Goal: Information Seeking & Learning: Learn about a topic

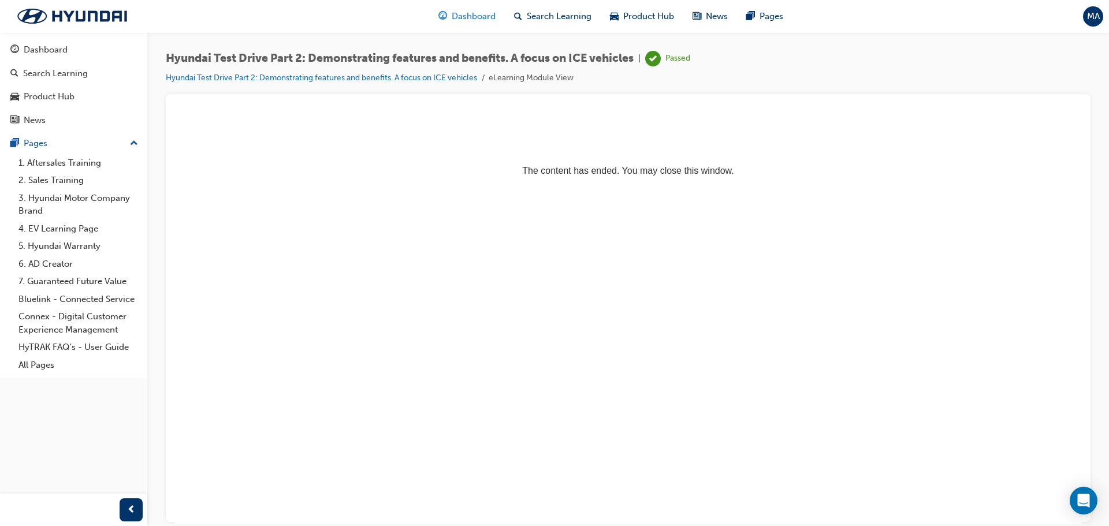
click at [475, 18] on span "Dashboard" at bounding box center [474, 16] width 44 height 13
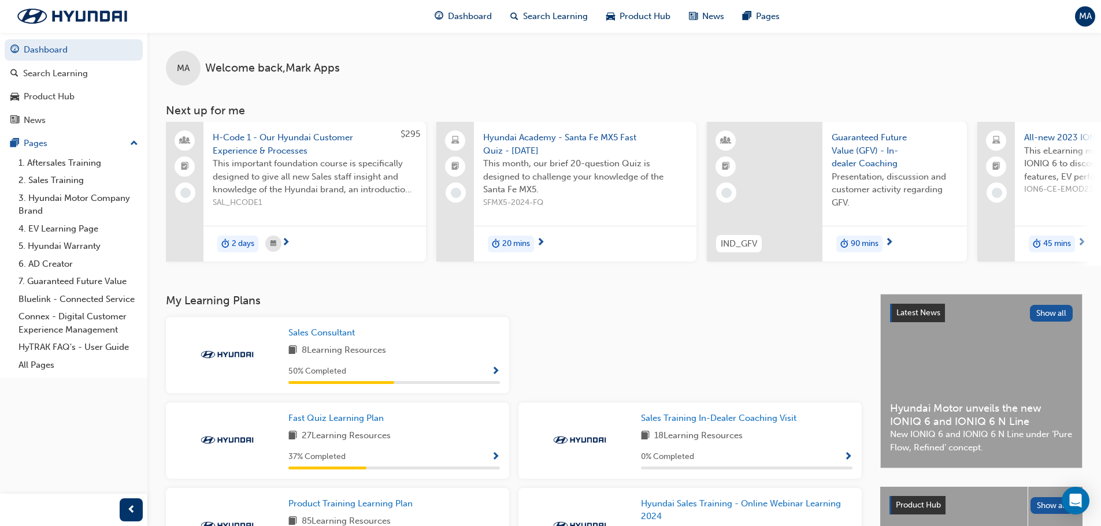
click at [535, 149] on span "Hyundai Academy - Santa Fe MX5 Fast Quiz - [DATE]" at bounding box center [585, 144] width 204 height 26
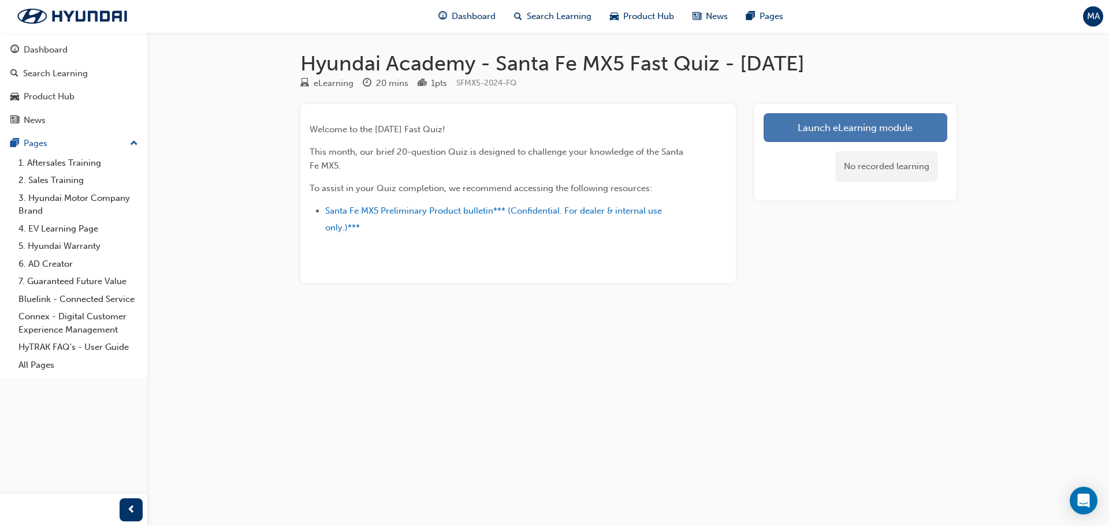
click at [798, 132] on link "Launch eLearning module" at bounding box center [856, 127] width 184 height 29
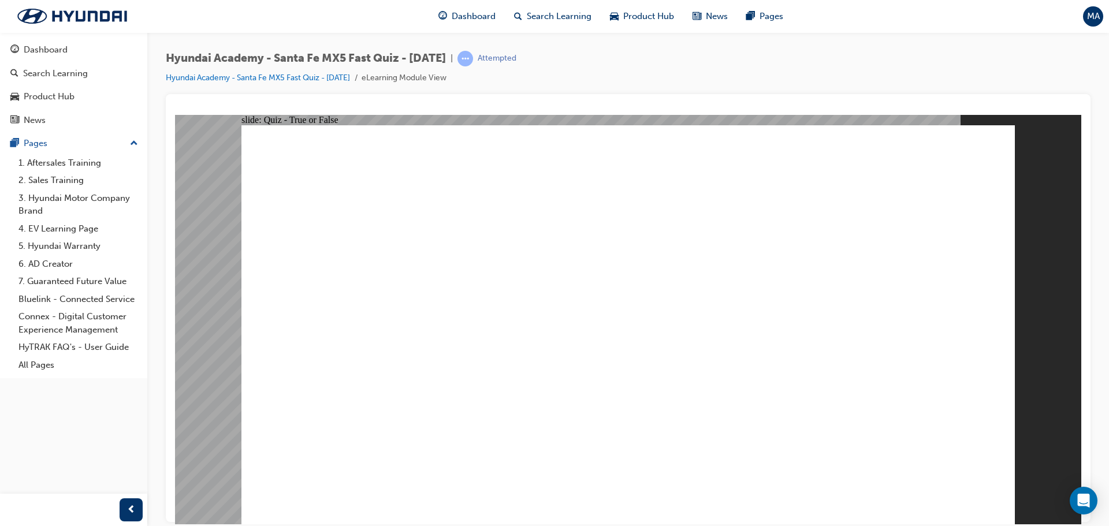
drag, startPoint x: 806, startPoint y: 290, endPoint x: 806, endPoint y: 277, distance: 13.3
drag, startPoint x: 794, startPoint y: 281, endPoint x: 801, endPoint y: 286, distance: 9.1
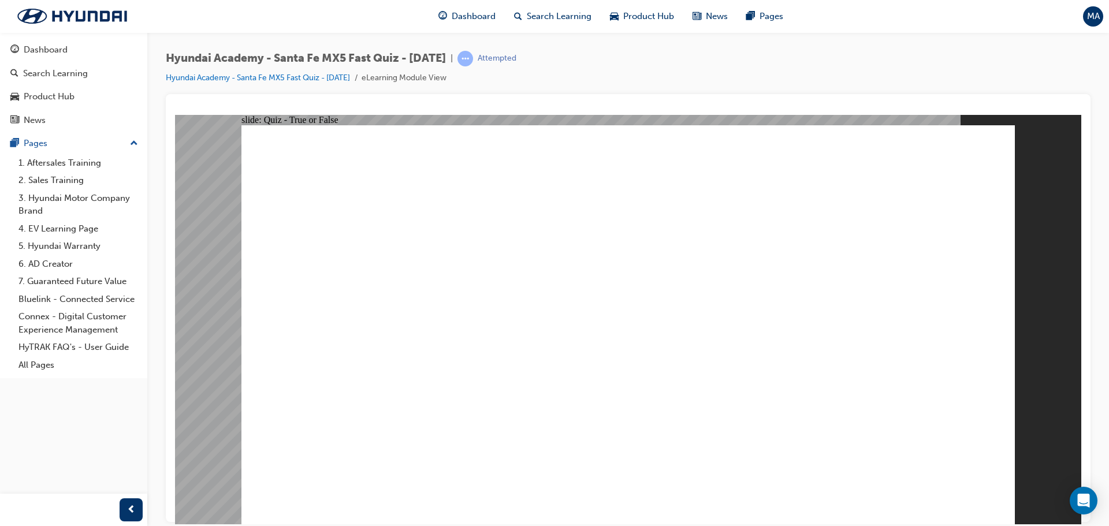
radio input "true"
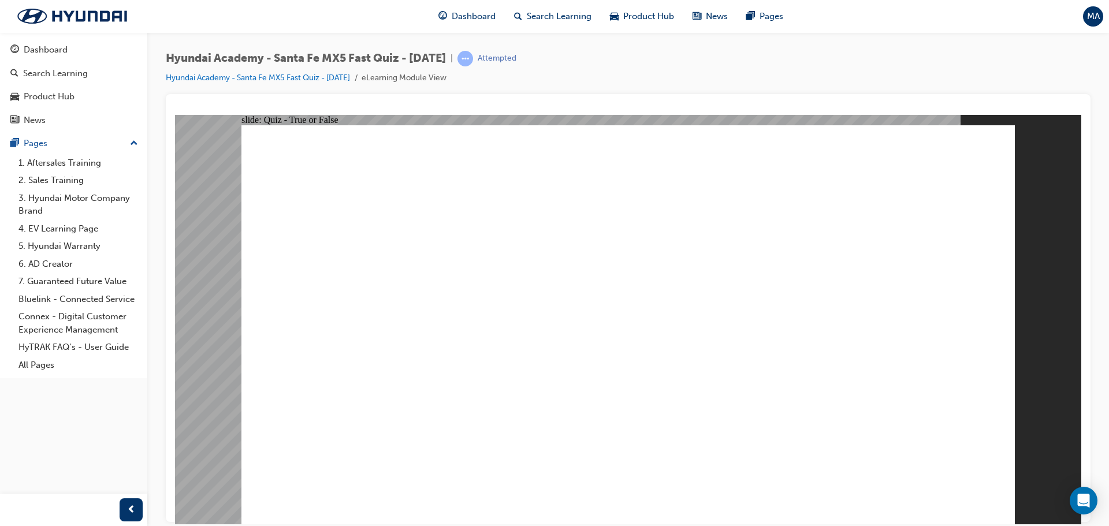
radio input "true"
drag, startPoint x: 538, startPoint y: 410, endPoint x: 537, endPoint y: 429, distance: 18.5
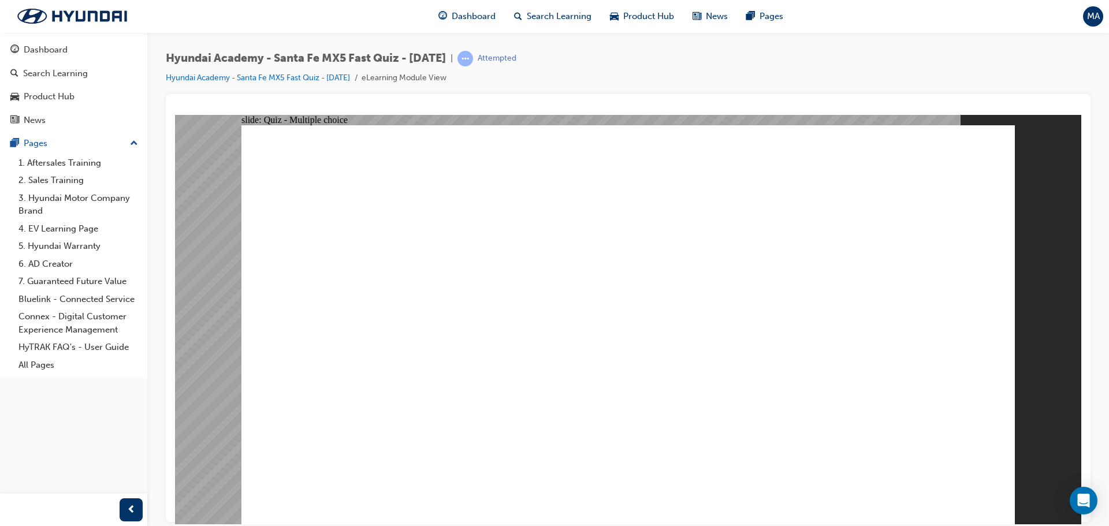
radio input "true"
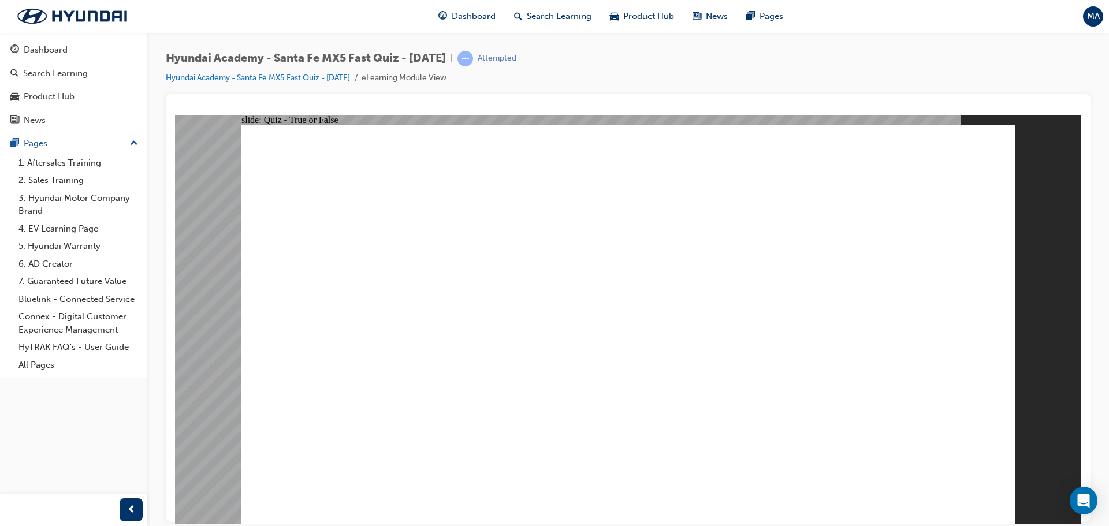
radio input "true"
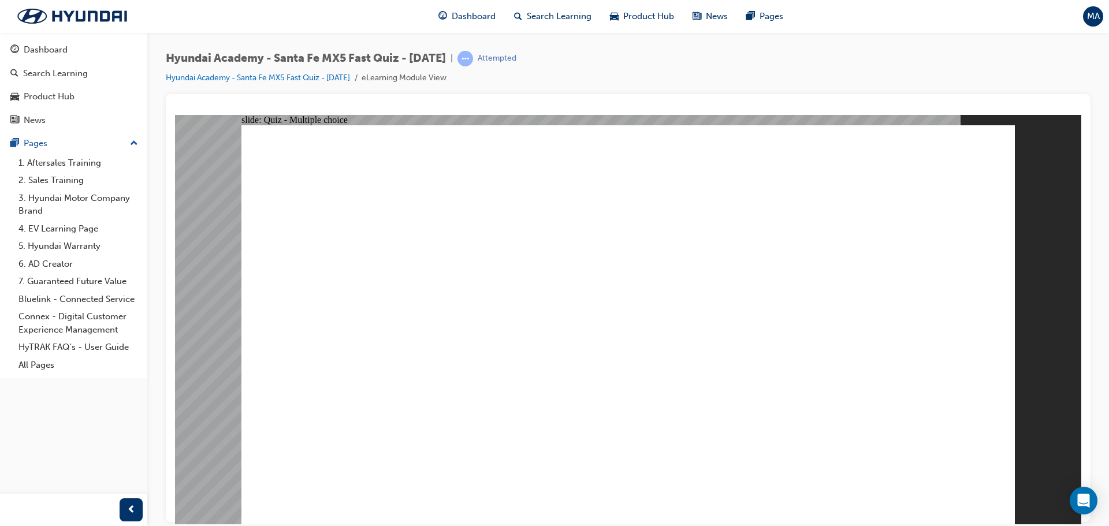
radio input "true"
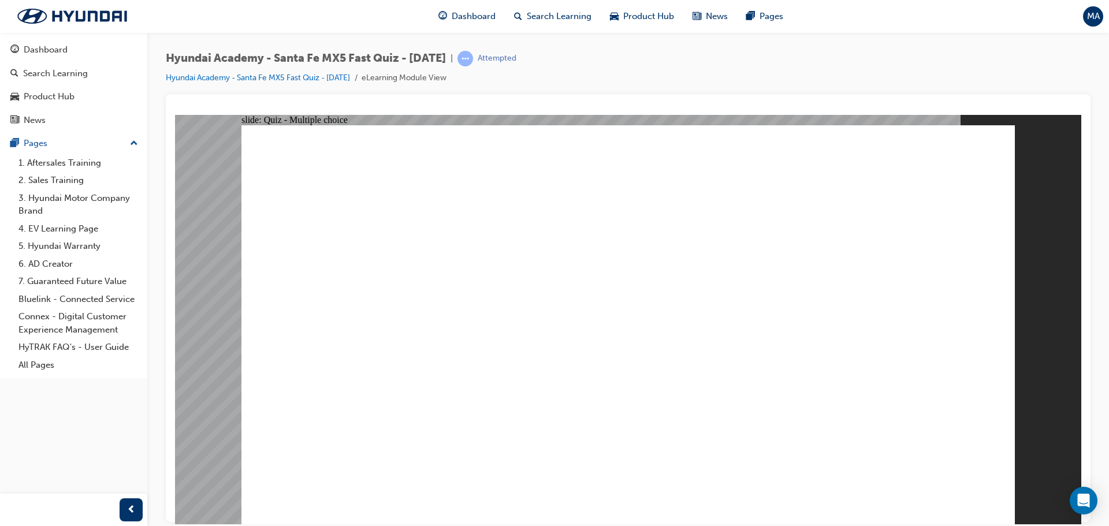
radio input "true"
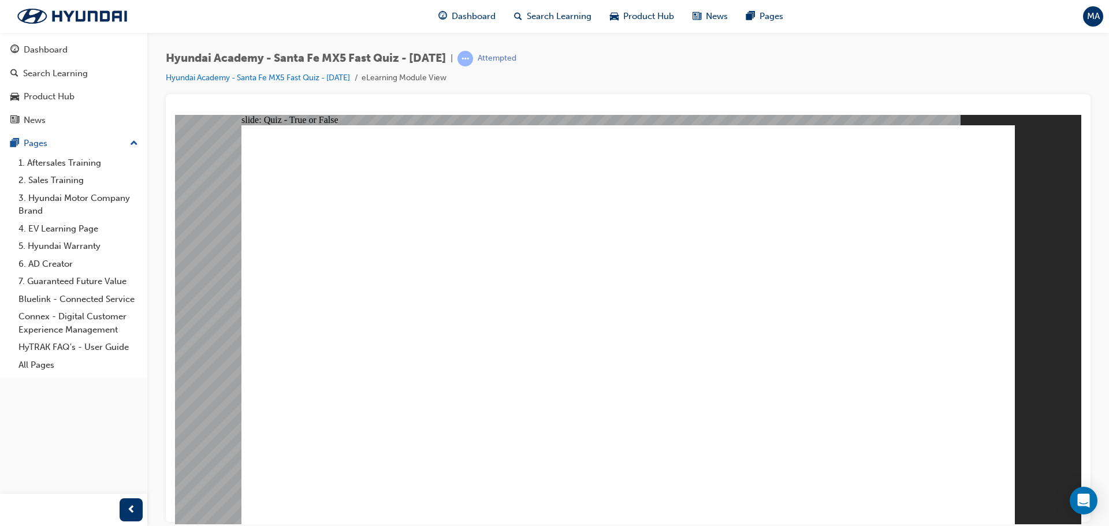
radio input "true"
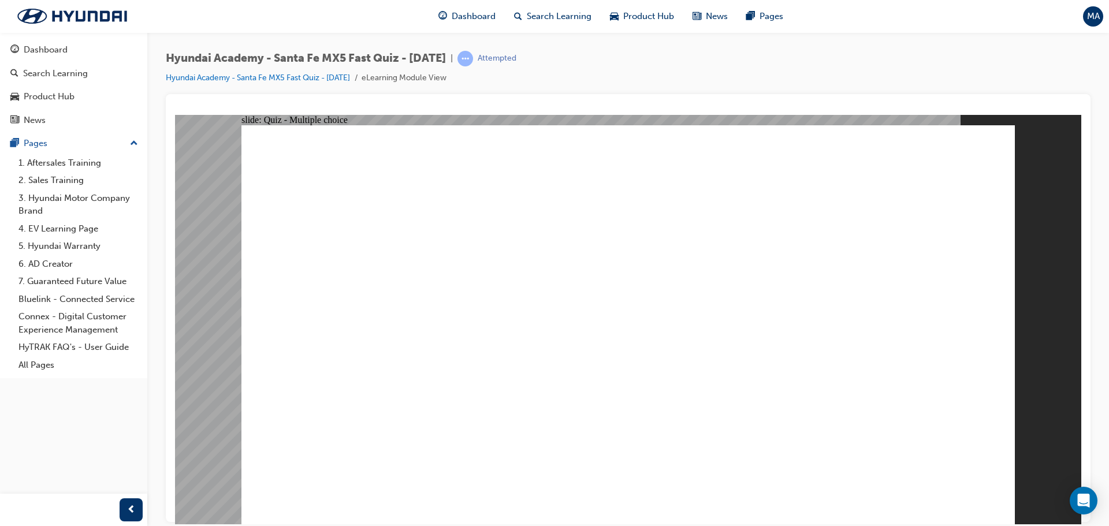
radio input "true"
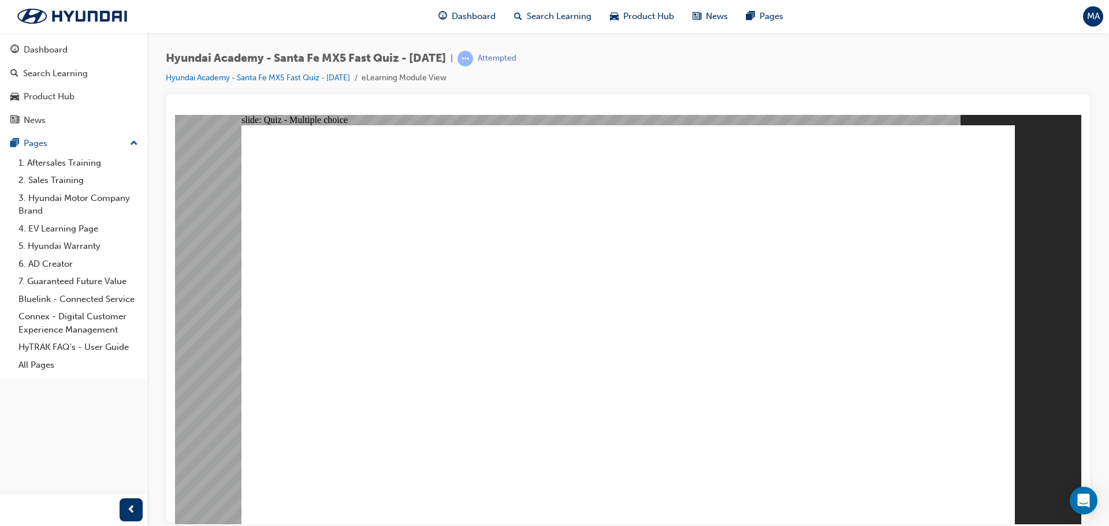
radio input "true"
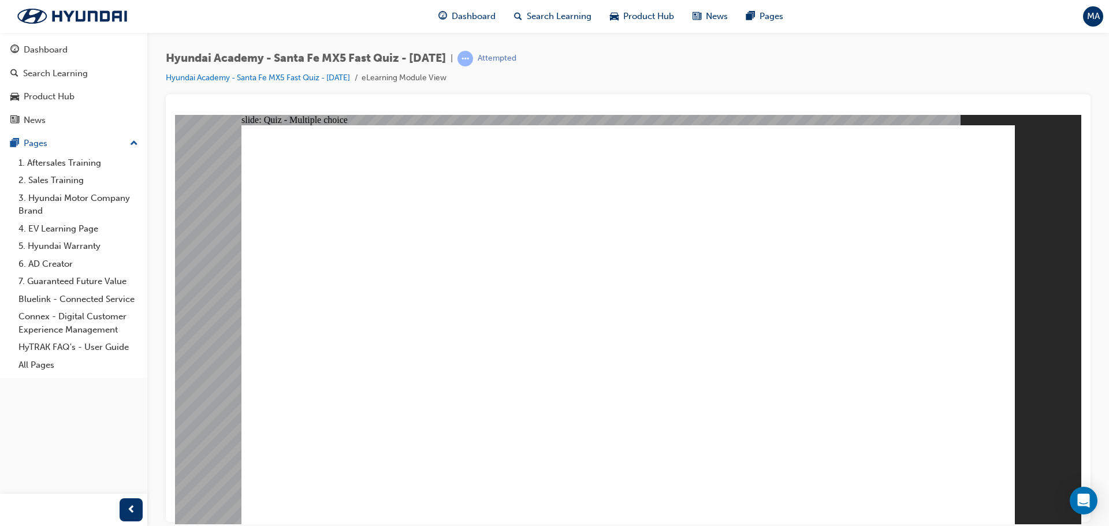
radio input "true"
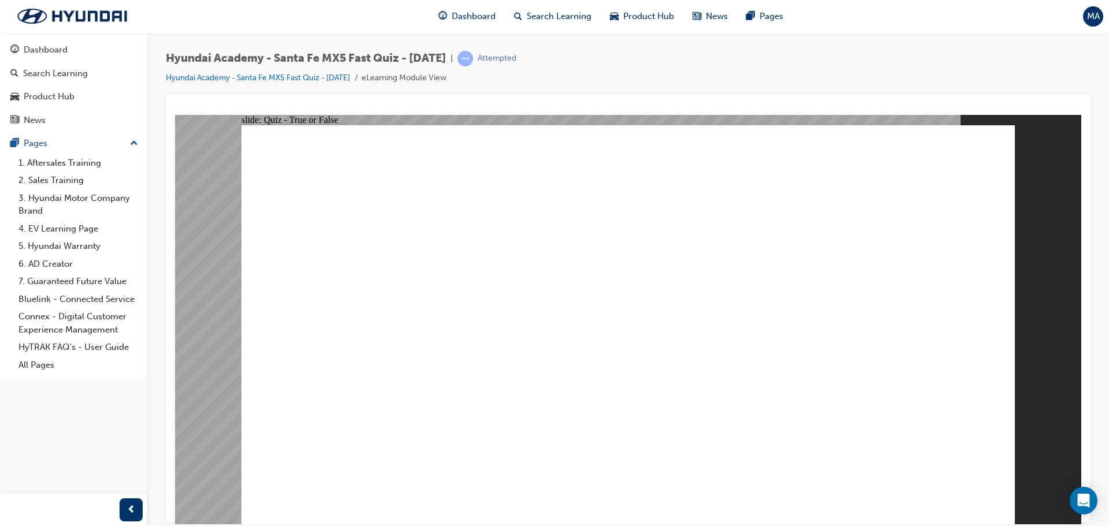
radio input "true"
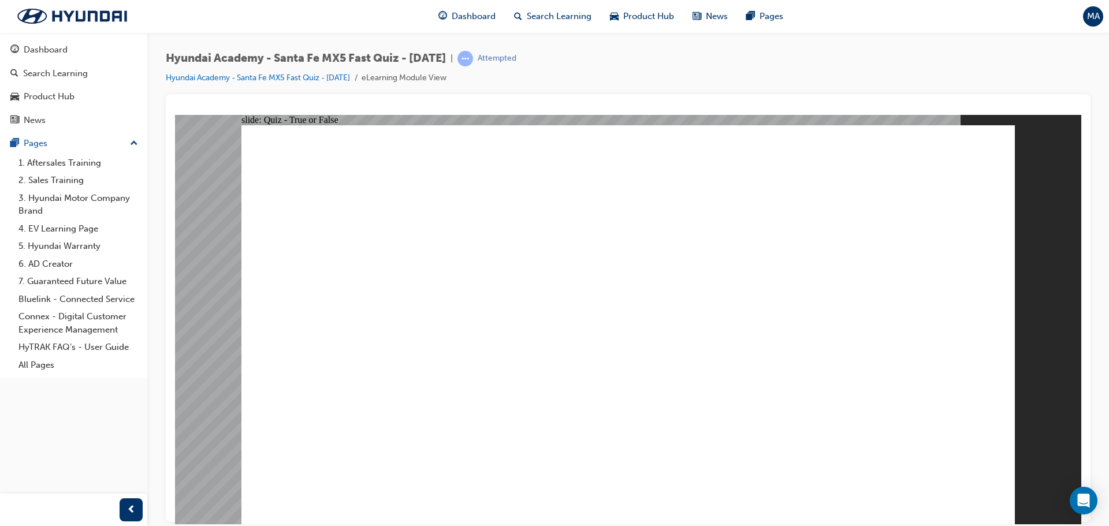
radio input "true"
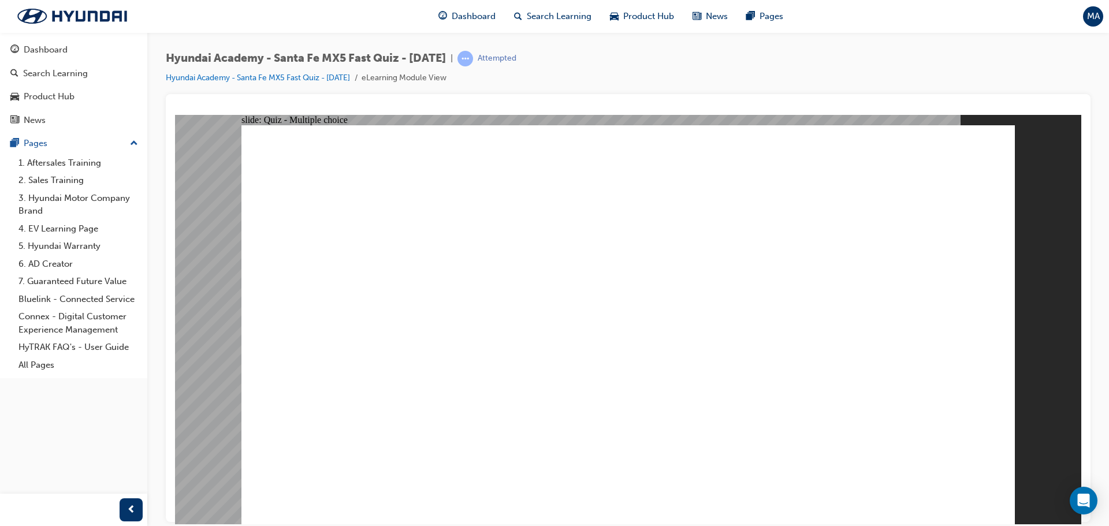
radio input "true"
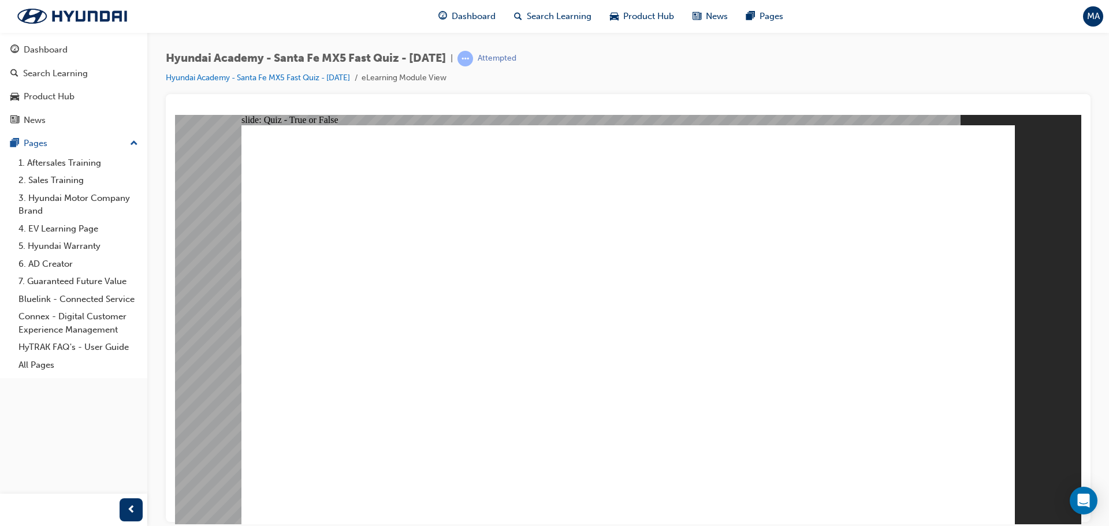
radio input "true"
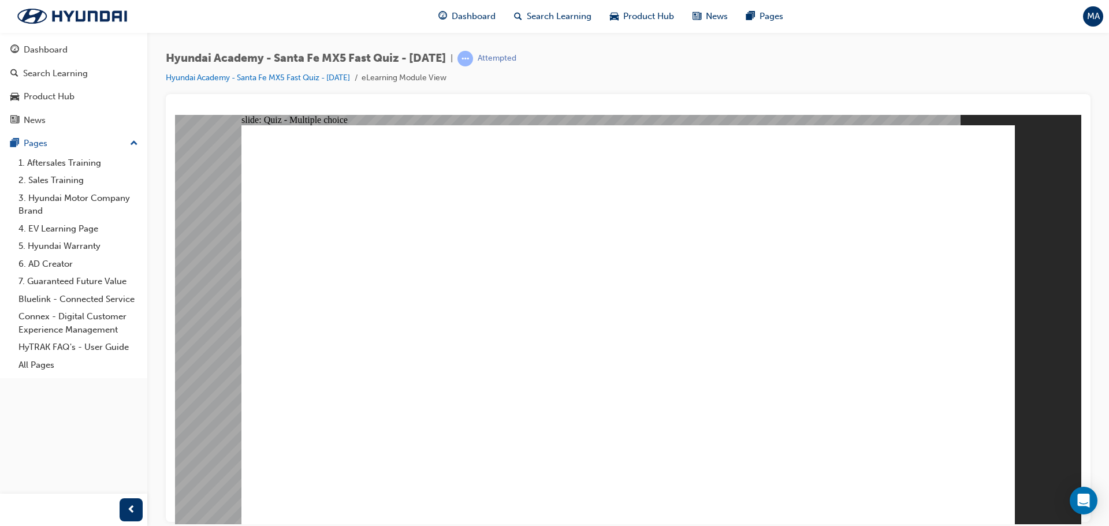
radio input "true"
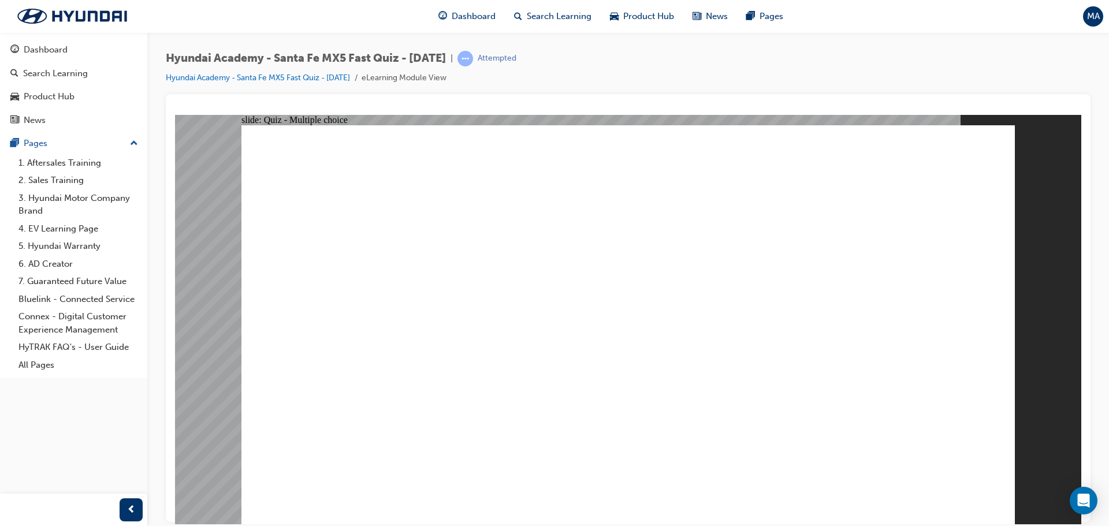
radio input "true"
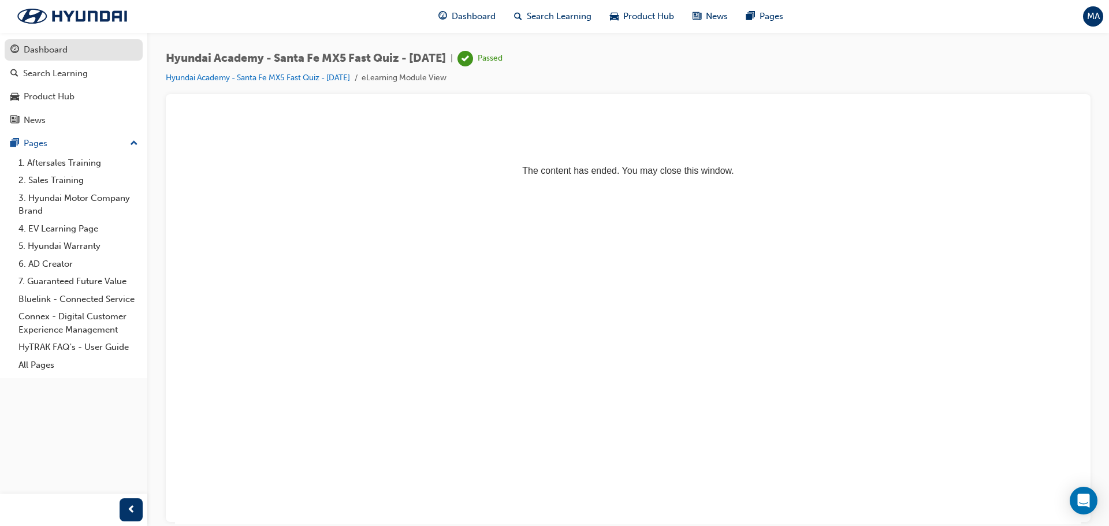
click at [33, 46] on div "Dashboard" at bounding box center [46, 49] width 44 height 13
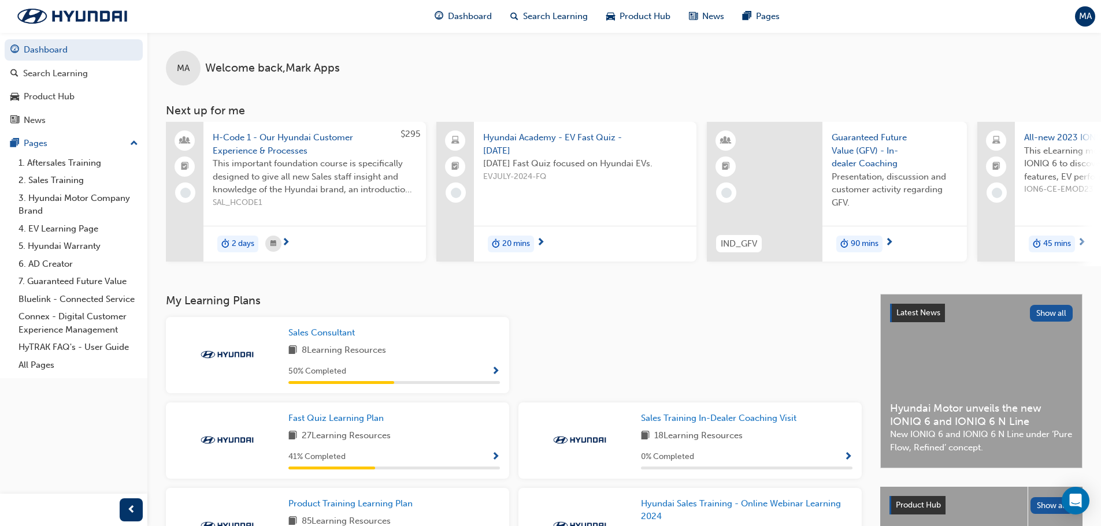
click at [495, 462] on span "Show Progress" at bounding box center [495, 457] width 9 height 10
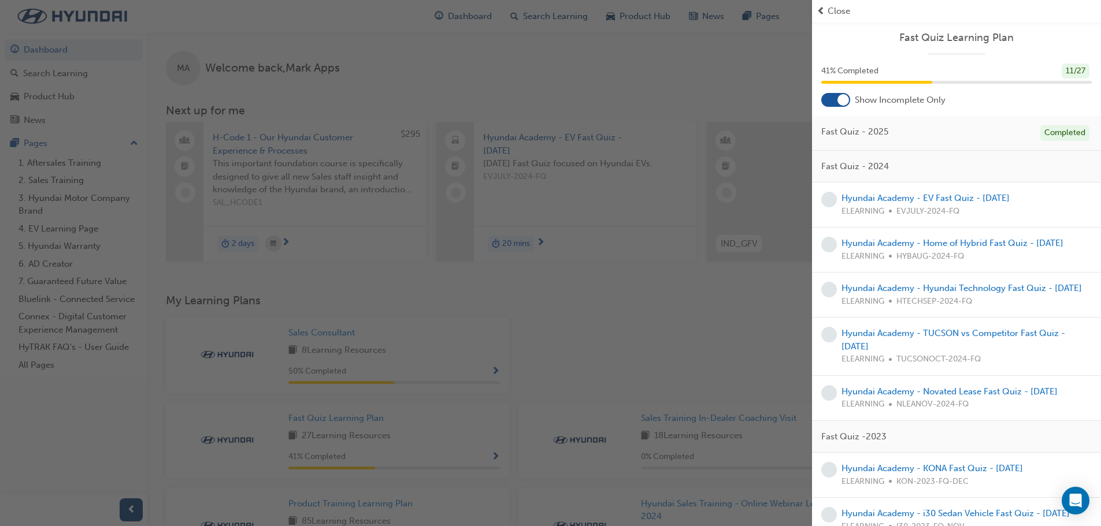
click at [941, 142] on div "Fast Quiz - 2025 Completed" at bounding box center [956, 133] width 289 height 35
click at [823, 8] on span "prev-icon" at bounding box center [820, 11] width 9 height 13
